Goal: Task Accomplishment & Management: Use online tool/utility

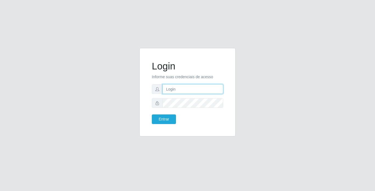
click at [201, 87] on input "text" at bounding box center [193, 89] width 61 height 10
type input "moises@bemais"
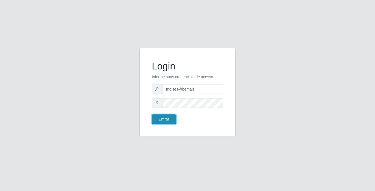
click at [163, 117] on button "Entrar" at bounding box center [164, 120] width 24 height 10
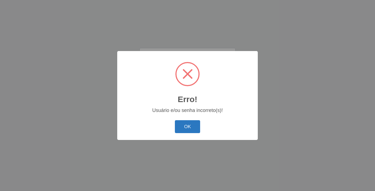
click at [196, 122] on button "OK" at bounding box center [188, 126] width 26 height 13
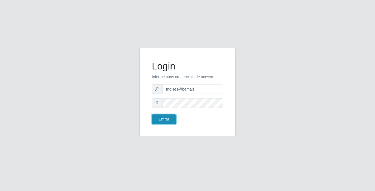
click at [164, 121] on button "Entrar" at bounding box center [164, 120] width 24 height 10
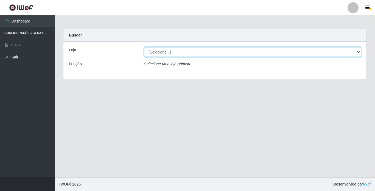
click at [193, 52] on select "[Selecione...] Bemais Supermercados - [GEOGRAPHIC_DATA]" at bounding box center [252, 52] width 217 height 10
select select "250"
click at [144, 47] on select "[Selecione...] Bemais Supermercados - [GEOGRAPHIC_DATA]" at bounding box center [252, 52] width 217 height 10
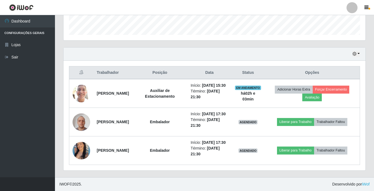
scroll to position [179, 0]
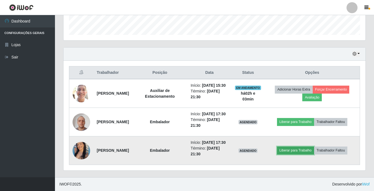
click at [299, 149] on button "Liberar para Trabalho" at bounding box center [295, 151] width 37 height 8
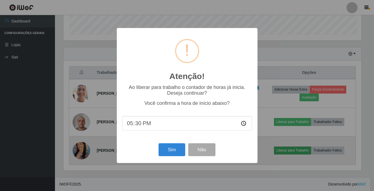
scroll to position [114, 299]
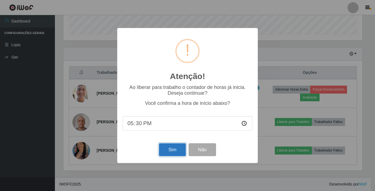
click at [181, 146] on button "Sim" at bounding box center [172, 149] width 27 height 13
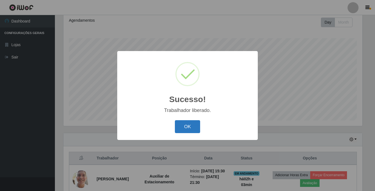
click at [181, 130] on button "OK" at bounding box center [188, 126] width 26 height 13
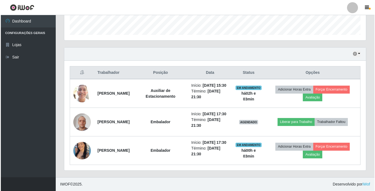
scroll to position [179, 0]
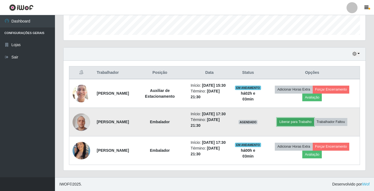
click at [298, 118] on button "Liberar para Trabalho" at bounding box center [295, 122] width 37 height 8
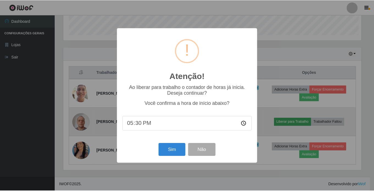
scroll to position [114, 299]
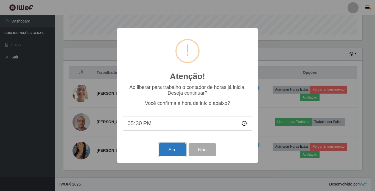
click at [175, 145] on button "Sim" at bounding box center [172, 149] width 27 height 13
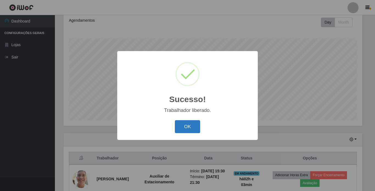
click at [191, 127] on button "OK" at bounding box center [188, 126] width 26 height 13
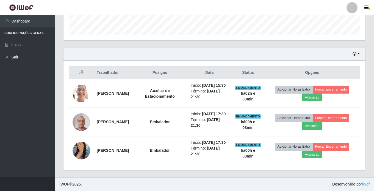
scroll to position [179, 0]
